Goal: Use online tool/utility: Utilize a website feature to perform a specific function

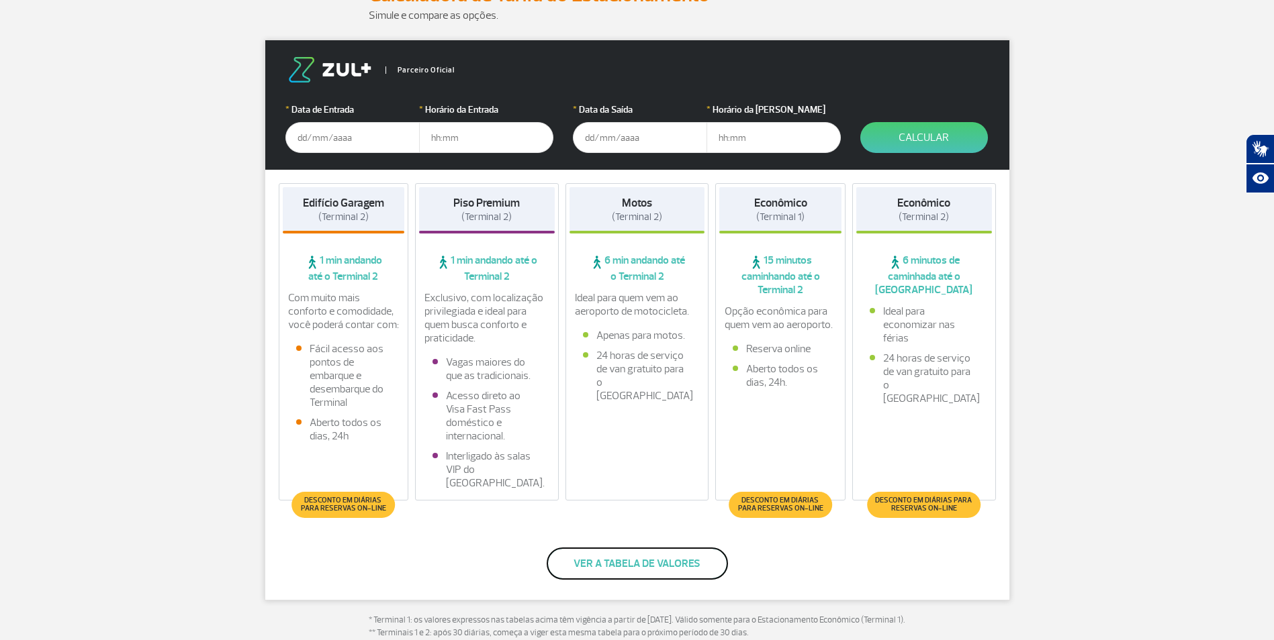
click at [659, 565] on button "Ver a tabela de valores" at bounding box center [636, 564] width 181 height 32
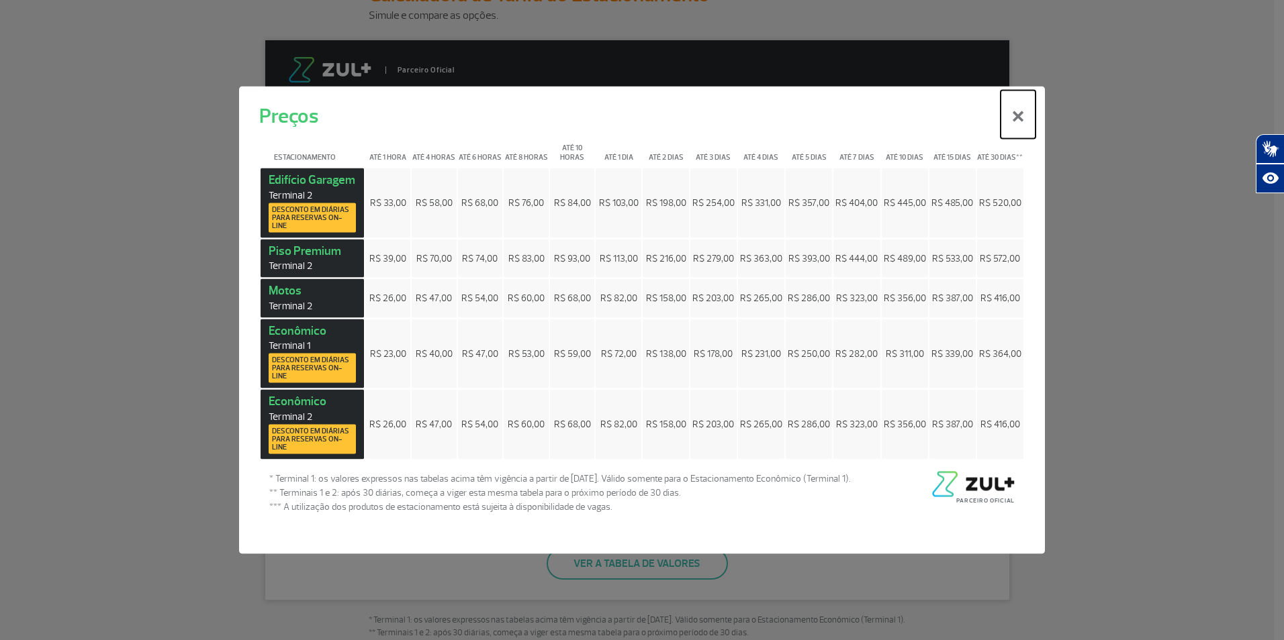
click at [1022, 114] on button "×" at bounding box center [1017, 115] width 35 height 48
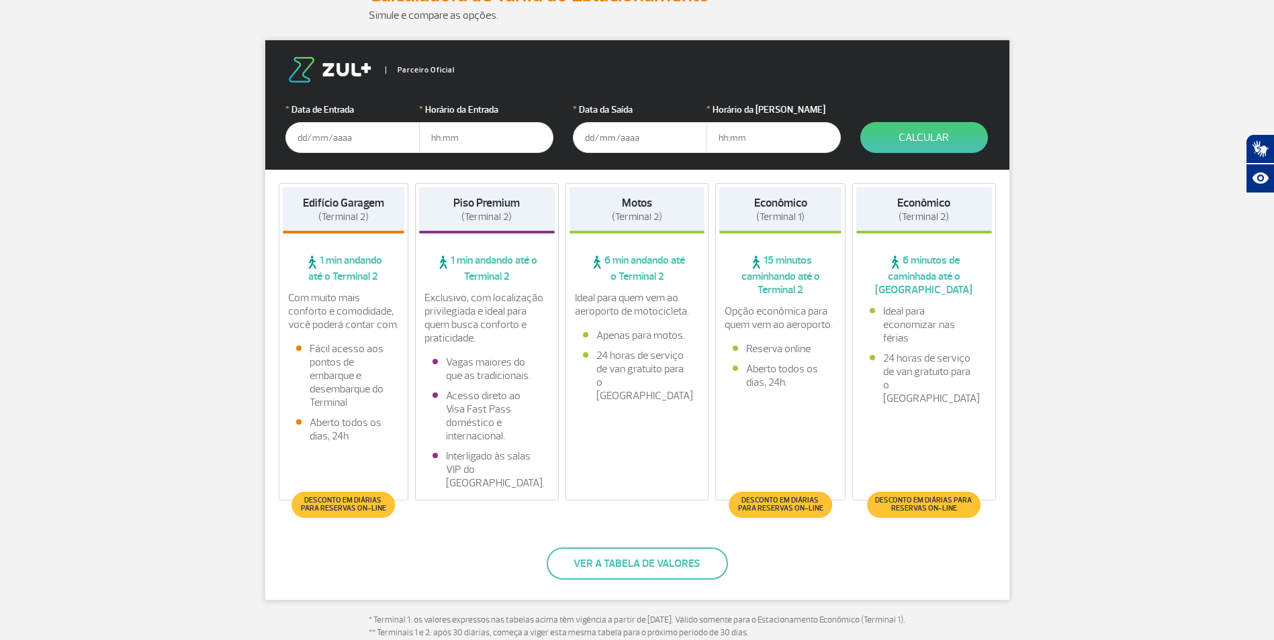
click at [354, 129] on input "text" at bounding box center [352, 137] width 134 height 31
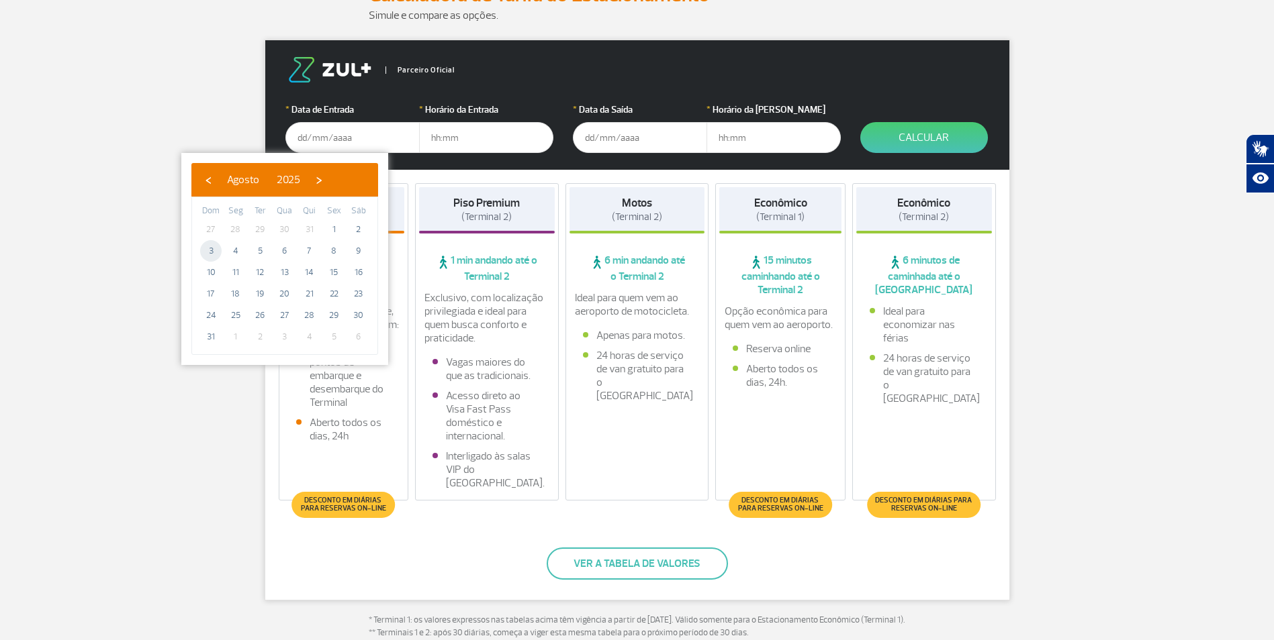
click at [211, 250] on span "3" at bounding box center [210, 250] width 21 height 21
type input "[DATE]"
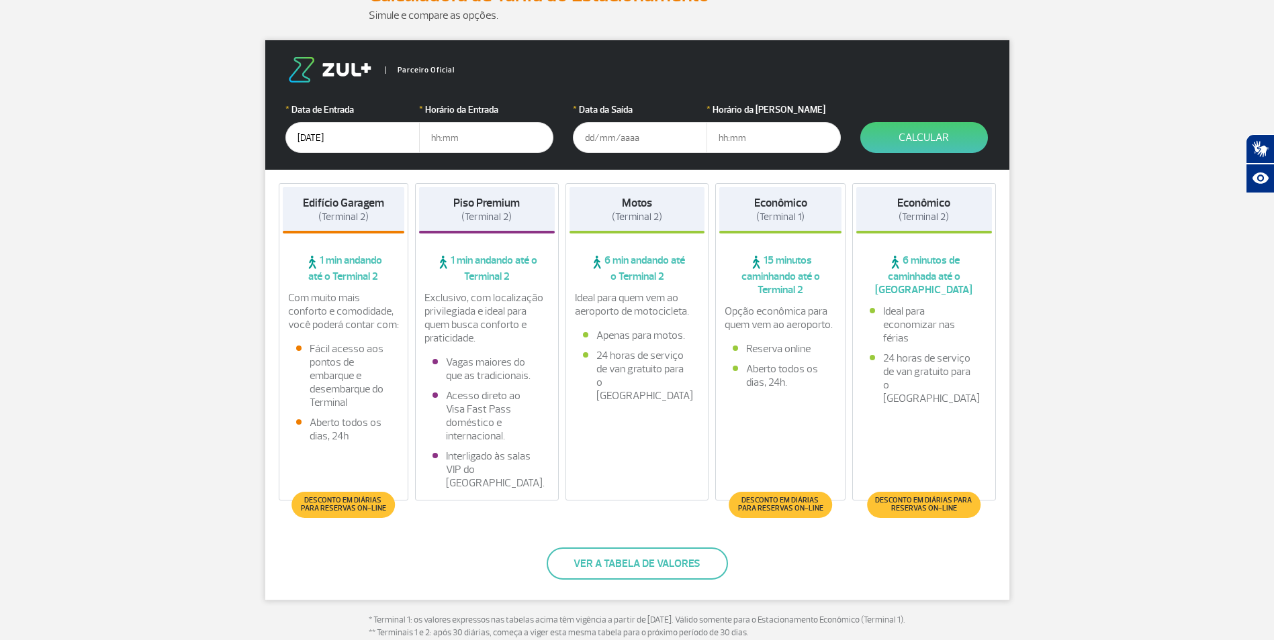
click at [468, 136] on input "text" at bounding box center [486, 137] width 134 height 31
type input "04:00"
click at [628, 141] on input "text" at bounding box center [640, 137] width 134 height 31
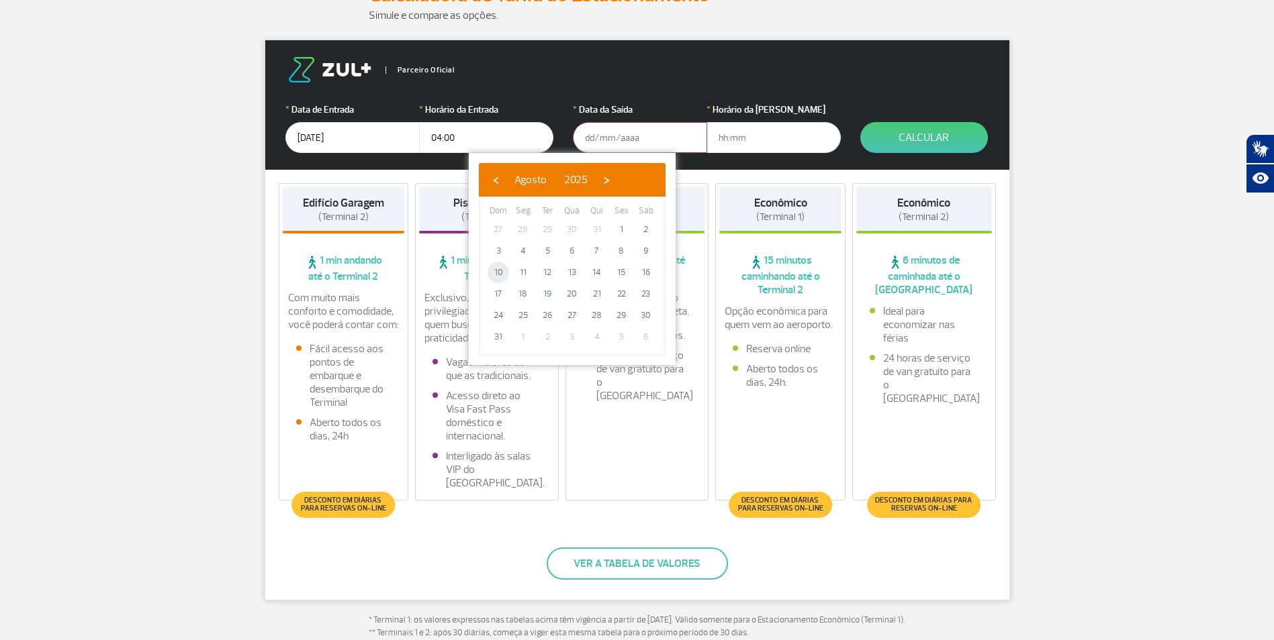
click at [506, 271] on span "10" at bounding box center [497, 272] width 21 height 21
type input "[DATE]"
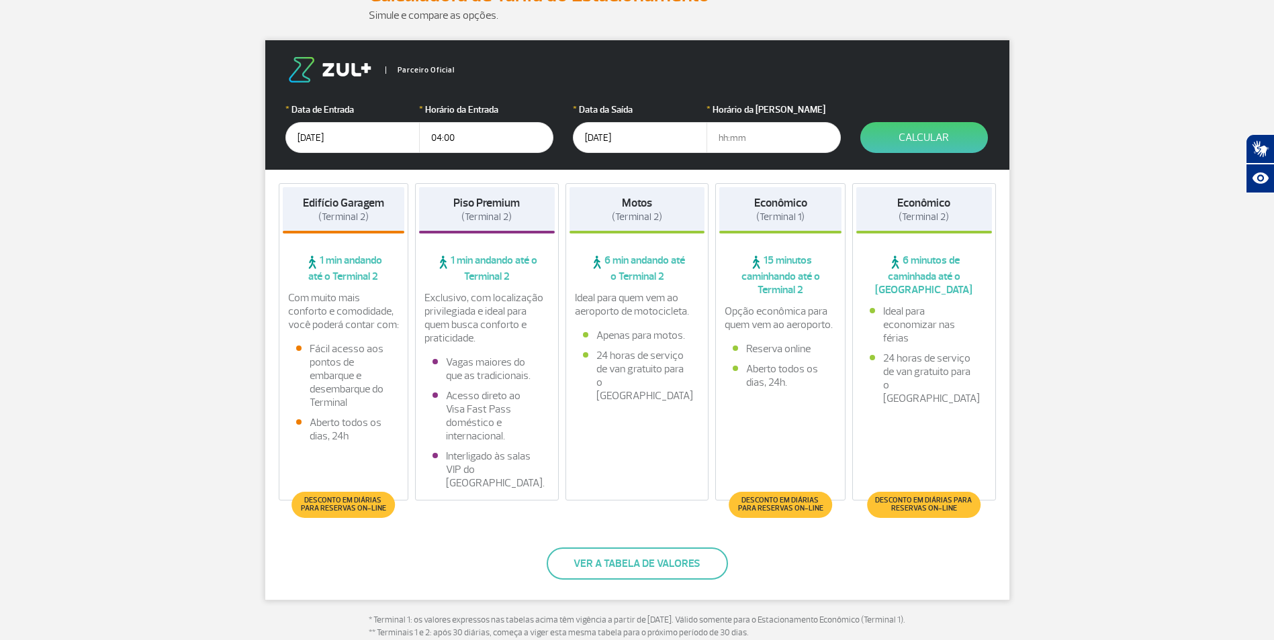
drag, startPoint x: 741, startPoint y: 132, endPoint x: 751, endPoint y: 126, distance: 12.3
click at [741, 132] on input "text" at bounding box center [773, 137] width 134 height 31
type input "12:00"
click at [928, 130] on button "Calcular" at bounding box center [924, 137] width 128 height 31
